Goal: Information Seeking & Learning: Learn about a topic

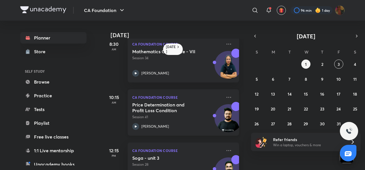
scroll to position [8, 0]
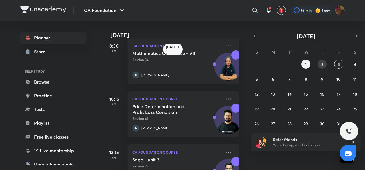
click at [323, 64] on button "2" at bounding box center [321, 63] width 9 height 9
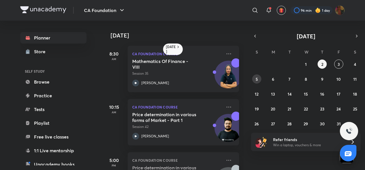
scroll to position [0, 0]
click at [336, 62] on button "3" at bounding box center [338, 63] width 9 height 9
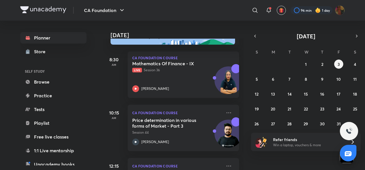
scroll to position [20, 0]
click at [308, 61] on button "1" at bounding box center [305, 63] width 9 height 9
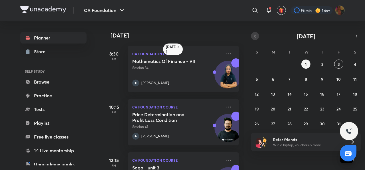
click at [256, 37] on icon "button" at bounding box center [255, 35] width 5 height 5
click at [289, 122] on abbr "30" at bounding box center [289, 123] width 5 height 5
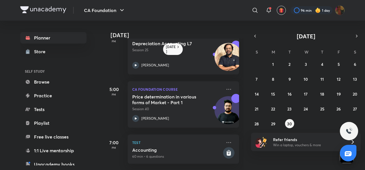
scroll to position [181, 0]
click at [356, 37] on icon "button" at bounding box center [356, 35] width 5 height 5
click at [318, 65] on button "2" at bounding box center [321, 63] width 9 height 9
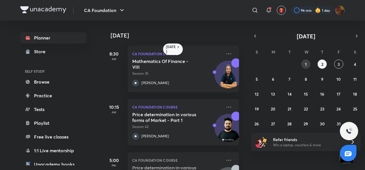
click at [302, 64] on button "1" at bounding box center [305, 63] width 9 height 9
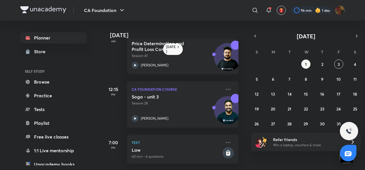
scroll to position [75, 1]
click at [291, 77] on button "7" at bounding box center [289, 78] width 9 height 9
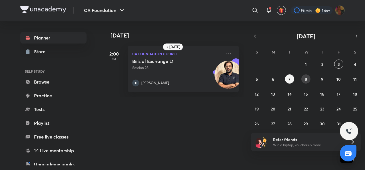
click at [306, 79] on abbr "8" at bounding box center [305, 78] width 2 height 5
click at [323, 79] on abbr "9" at bounding box center [322, 78] width 2 height 5
click at [331, 79] on div "28 29 30 1 2 3 4 5 6 7 8 9 10 11 12 13 14 15 16 17 18 19 20 21 22 23 24 25 26 2…" at bounding box center [306, 93] width 110 height 68
drag, startPoint x: 331, startPoint y: 79, endPoint x: 337, endPoint y: 79, distance: 5.4
click at [337, 79] on div "28 29 30 1 2 3 4 5 6 7 8 9 10 11 12 13 14 15 16 17 18 19 20 21 22 23 24 25 26 2…" at bounding box center [306, 93] width 110 height 68
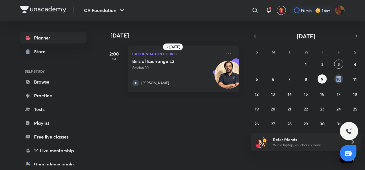
click at [337, 79] on abbr "10" at bounding box center [338, 78] width 4 height 5
click at [309, 63] on button "1" at bounding box center [305, 63] width 9 height 9
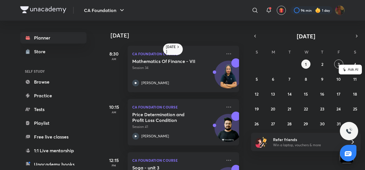
click at [282, 60] on div "28 29 30 1 2 3 4 5 6 7 8 9 10 11 12 13 14 15 16 17 18 19 20 21 22 23 24 25 26 2…" at bounding box center [306, 93] width 110 height 68
click at [272, 78] on abbr "6" at bounding box center [273, 78] width 2 height 5
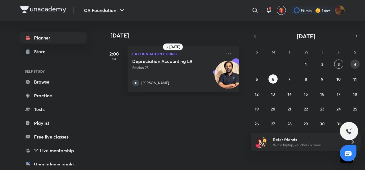
click at [352, 66] on button "4" at bounding box center [354, 63] width 9 height 9
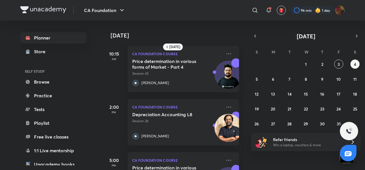
scroll to position [37, 0]
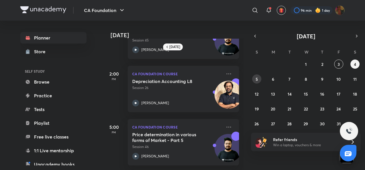
click at [255, 78] on abbr "5" at bounding box center [256, 78] width 2 height 5
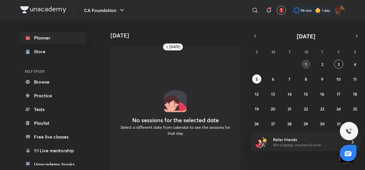
click at [307, 63] on button "1" at bounding box center [305, 63] width 9 height 9
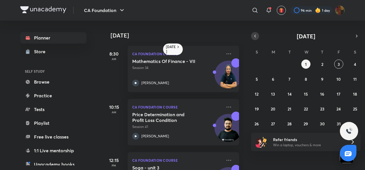
click at [252, 35] on button "button" at bounding box center [255, 36] width 8 height 8
click at [290, 123] on abbr "30" at bounding box center [289, 123] width 5 height 5
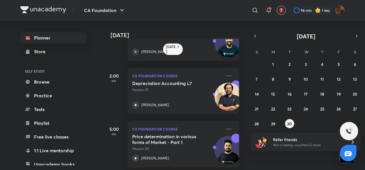
scroll to position [181, 0]
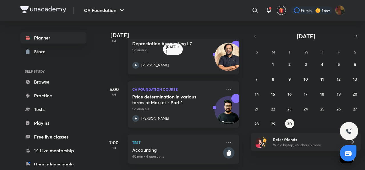
click at [136, 117] on icon at bounding box center [136, 118] width 2 height 2
click at [356, 39] on button "button" at bounding box center [356, 36] width 8 height 8
click at [309, 64] on button "1" at bounding box center [305, 63] width 9 height 9
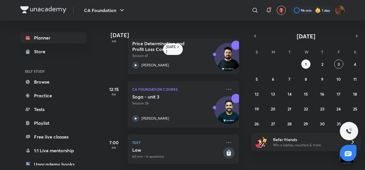
scroll to position [75, 0]
click at [320, 63] on button "2" at bounding box center [321, 63] width 9 height 9
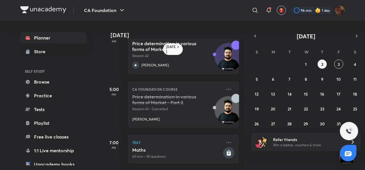
scroll to position [0, 0]
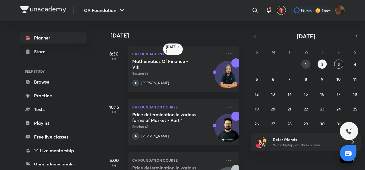
click at [308, 64] on button "1" at bounding box center [305, 63] width 9 height 9
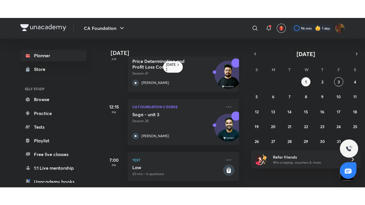
scroll to position [75, 0]
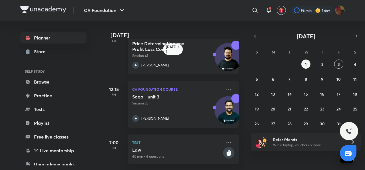
click at [135, 62] on icon at bounding box center [135, 65] width 7 height 7
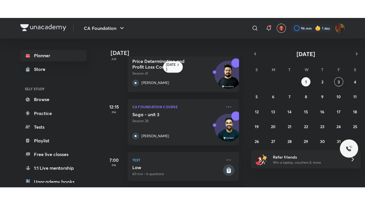
scroll to position [39, 0]
